Goal: Task Accomplishment & Management: Manage account settings

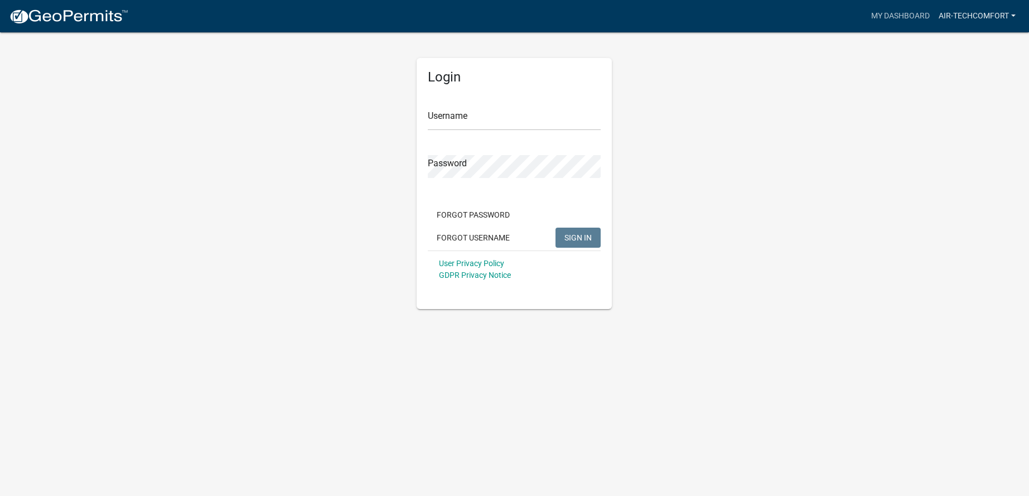
click at [1007, 13] on link "AIR-TECHCOMFORT" at bounding box center [977, 16] width 86 height 21
click at [956, 110] on link "Logout" at bounding box center [971, 108] width 95 height 27
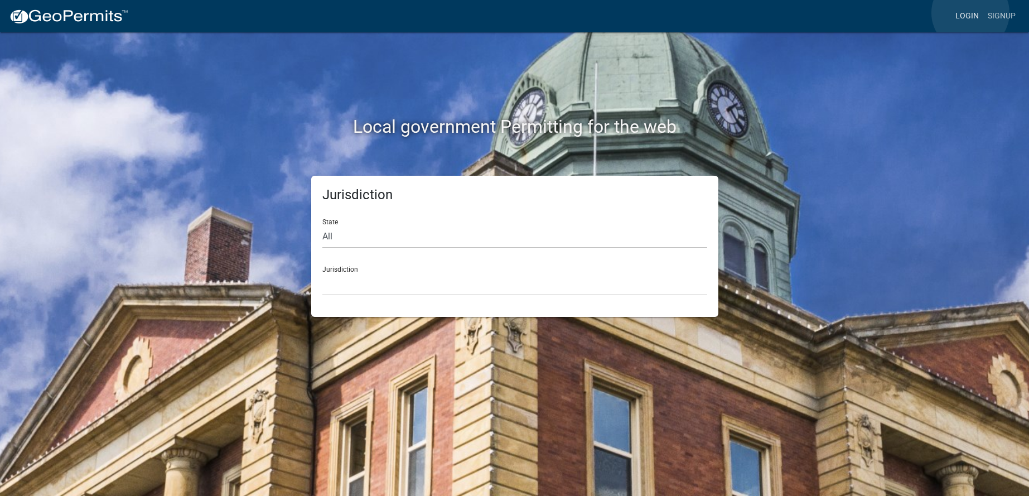
click at [970, 13] on link "Login" at bounding box center [967, 16] width 32 height 21
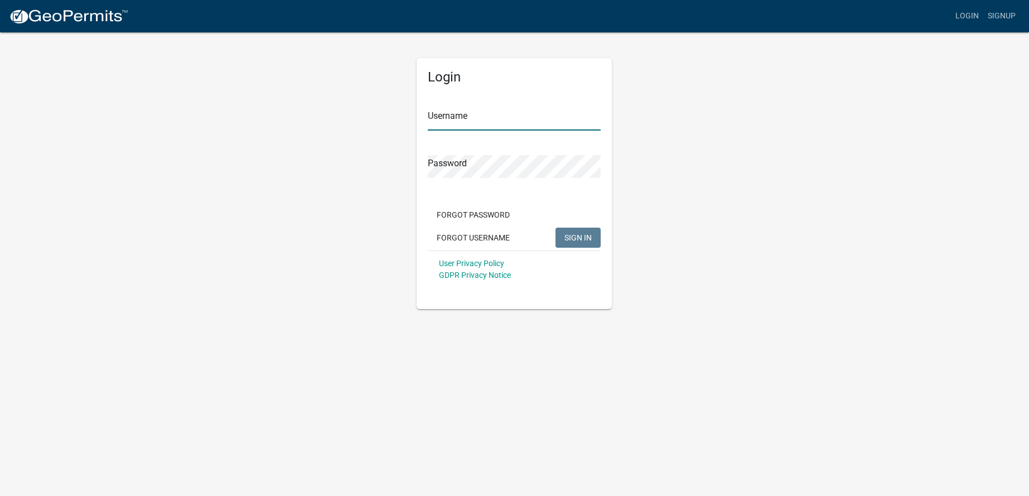
click at [448, 119] on input "Username" at bounding box center [514, 119] width 173 height 23
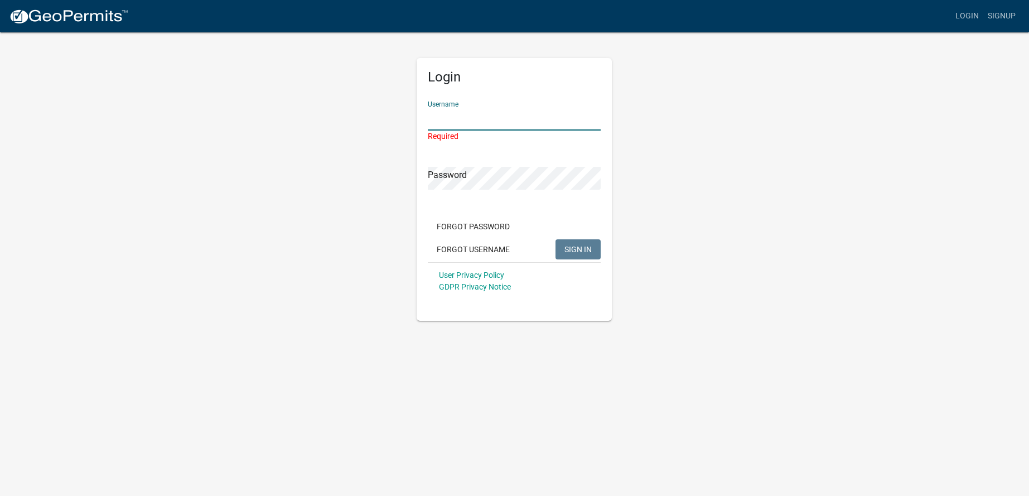
type input "AndersonPS"
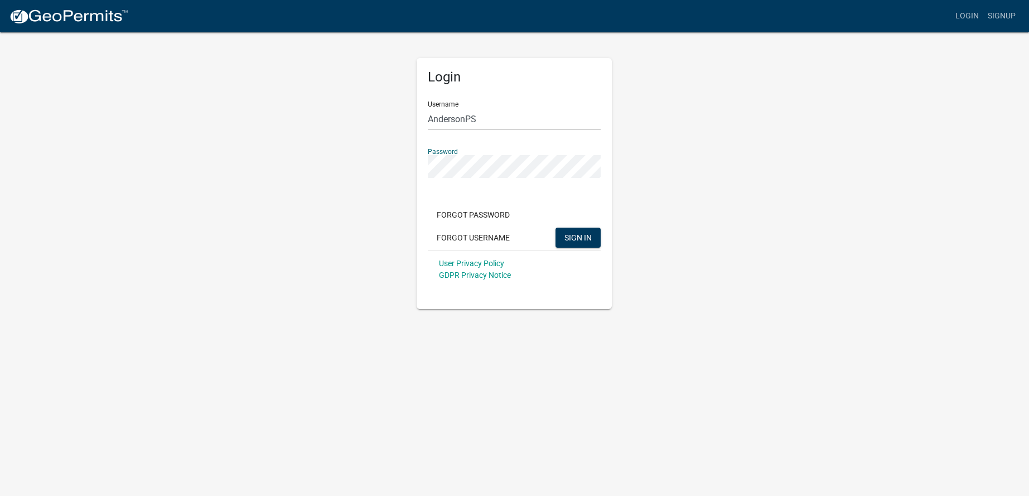
click at [406, 160] on div "Login Username AndersonPS Password Forgot Password Forgot Username SIGN IN User…" at bounding box center [515, 170] width 636 height 278
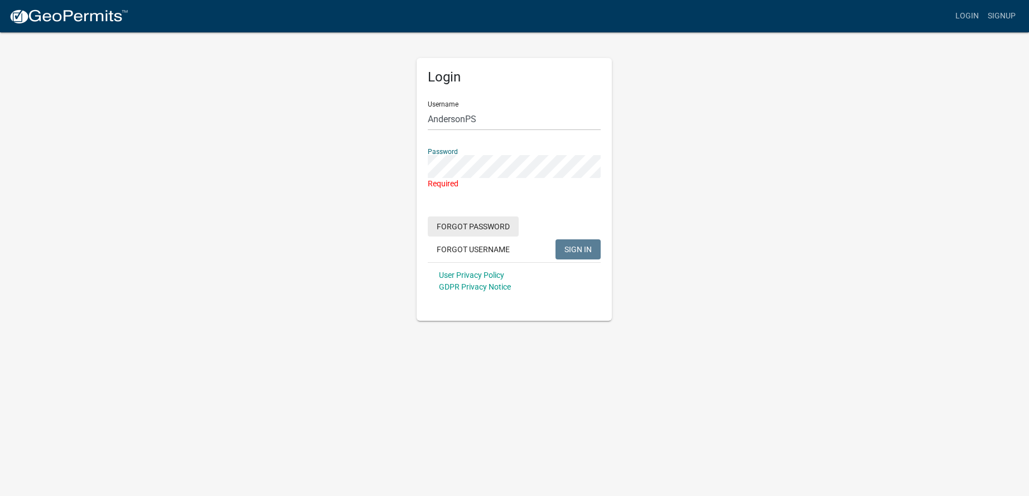
click at [478, 219] on button "Forgot Password" at bounding box center [473, 226] width 91 height 20
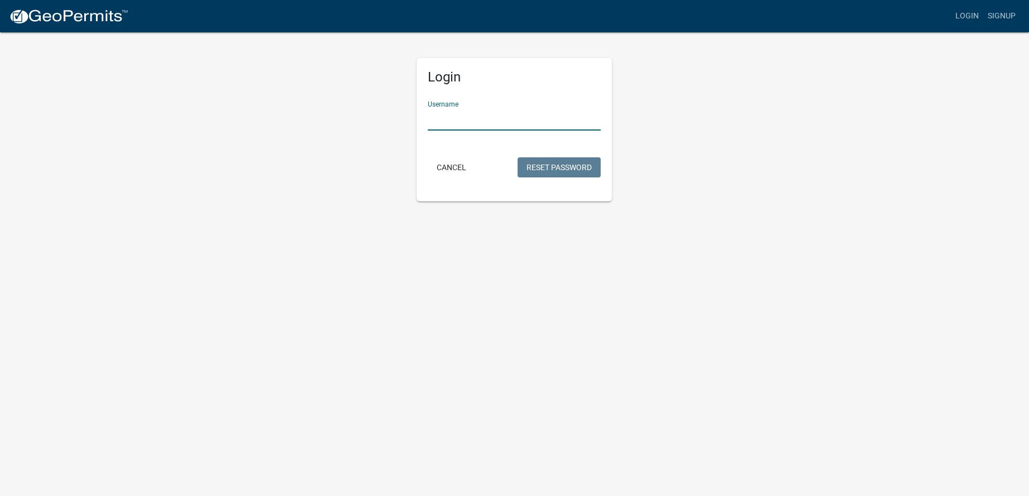
click at [456, 122] on input "Username" at bounding box center [514, 119] width 173 height 23
type input "AndersonPS"
click at [554, 162] on button "Reset Password" at bounding box center [558, 167] width 83 height 20
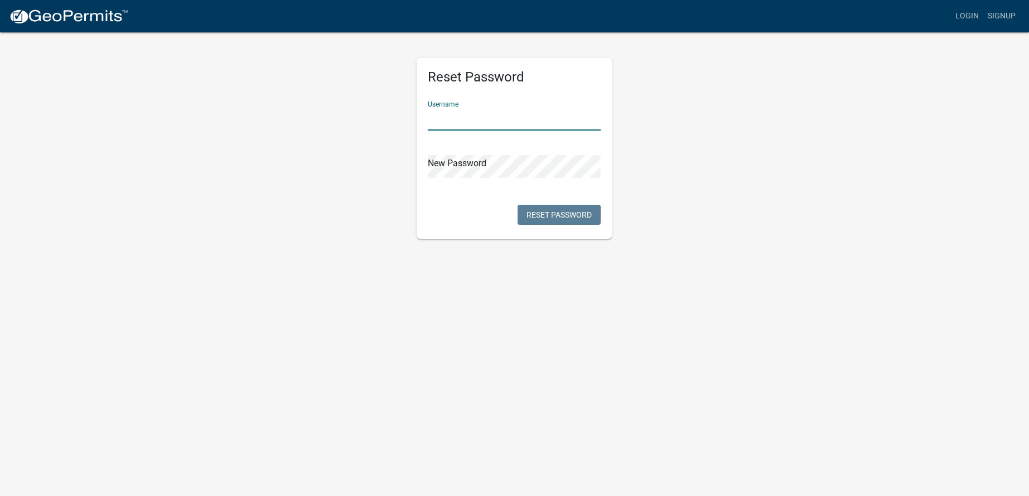
click at [467, 115] on input "text" at bounding box center [514, 119] width 173 height 23
click at [467, 118] on input "text" at bounding box center [514, 119] width 173 height 23
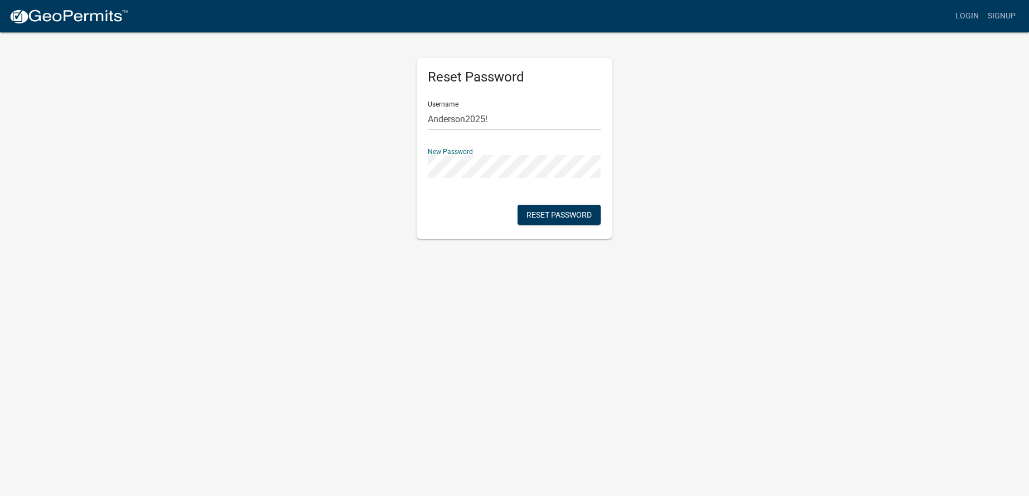
click at [445, 210] on div "Reset Password Username Anderson2025! New Password Reset Password" at bounding box center [513, 148] width 195 height 181
click at [530, 211] on button "Reset Password" at bounding box center [558, 215] width 83 height 20
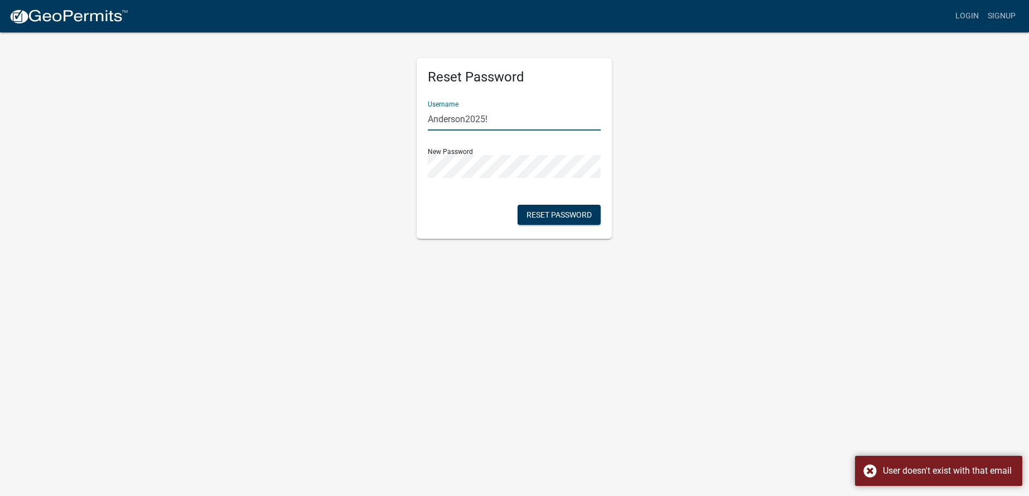
click at [506, 117] on input "Anderson2025!" at bounding box center [514, 119] width 173 height 23
drag, startPoint x: 506, startPoint y: 117, endPoint x: 403, endPoint y: 118, distance: 103.7
click at [403, 118] on div "Reset Password Username Anderson2025! New Password Reset Password" at bounding box center [515, 134] width 636 height 207
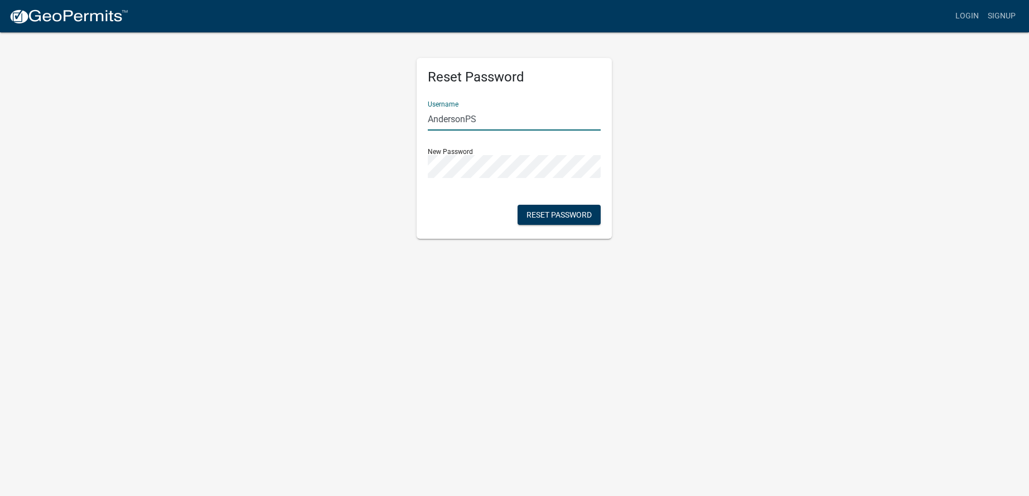
type input "AndersonPS"
click at [408, 163] on div "Reset Password Username AndersonPS New Password Reset Password" at bounding box center [515, 134] width 636 height 207
click at [434, 203] on div "Reset Password Username AndersonPS New Password Reset Password" at bounding box center [513, 148] width 195 height 181
click at [549, 210] on button "Reset Password" at bounding box center [558, 215] width 83 height 20
